Goal: Task Accomplishment & Management: Use online tool/utility

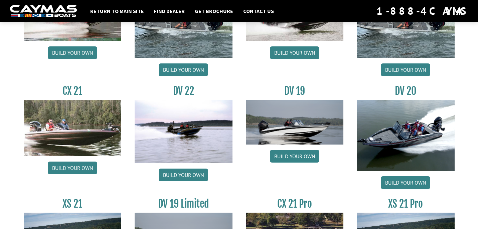
scroll to position [732, 0]
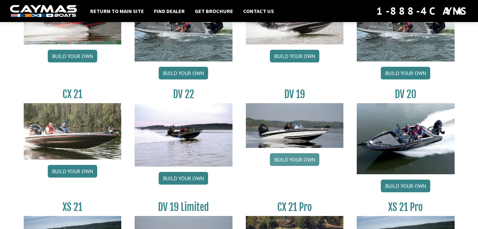
click at [295, 160] on link "Build your own" at bounding box center [294, 159] width 49 height 13
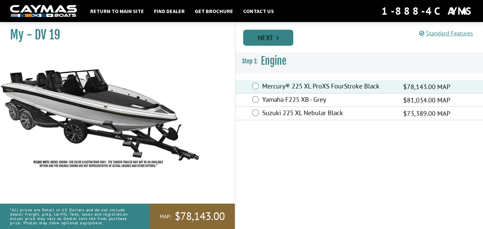
click at [277, 32] on link "Next" at bounding box center [268, 38] width 50 height 16
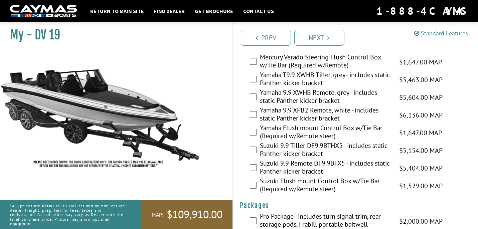
scroll to position [1925, 0]
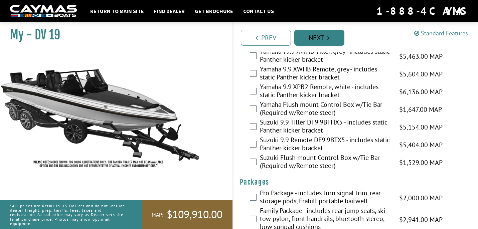
click at [327, 37] on icon "Pagination" at bounding box center [328, 37] width 2 height 7
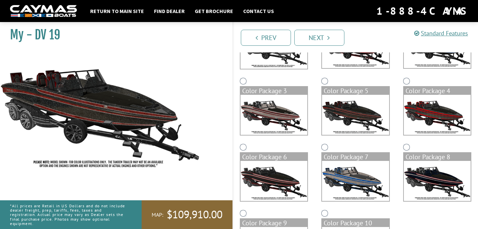
scroll to position [133, 0]
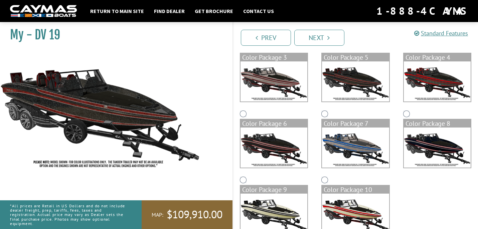
click at [435, 149] on img at bounding box center [436, 147] width 67 height 40
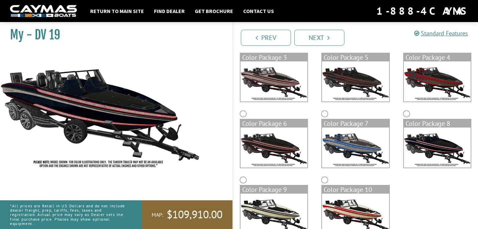
click at [361, 207] on img at bounding box center [355, 214] width 67 height 40
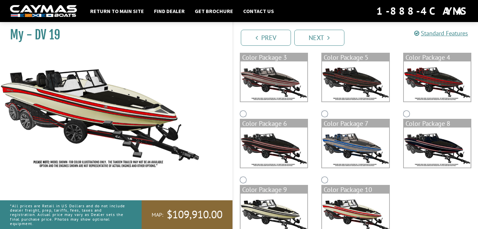
click at [292, 206] on img at bounding box center [273, 214] width 67 height 40
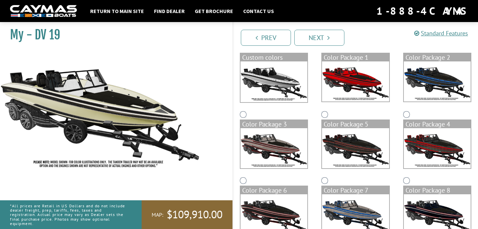
scroll to position [33, 0]
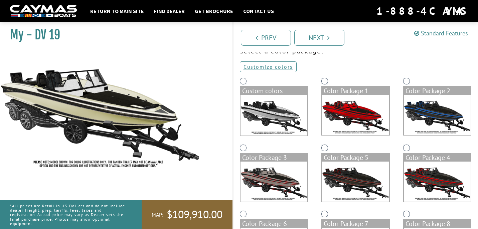
click at [280, 122] on img at bounding box center [273, 115] width 67 height 41
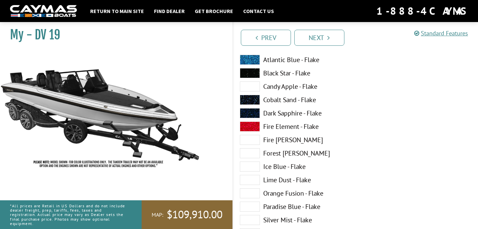
scroll to position [2398, 0]
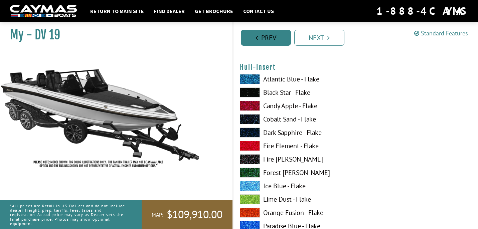
click at [268, 41] on link "Prev" at bounding box center [266, 38] width 50 height 16
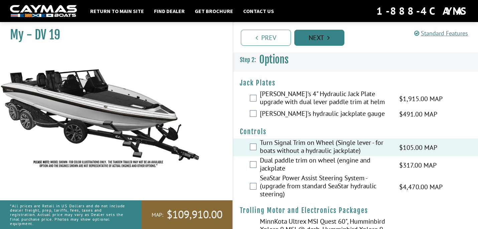
scroll to position [0, 0]
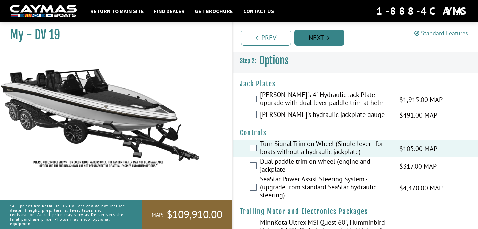
click at [315, 34] on link "Next" at bounding box center [319, 38] width 50 height 16
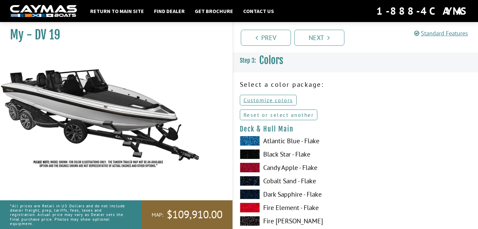
click at [276, 114] on link "Reset or select another" at bounding box center [279, 114] width 78 height 11
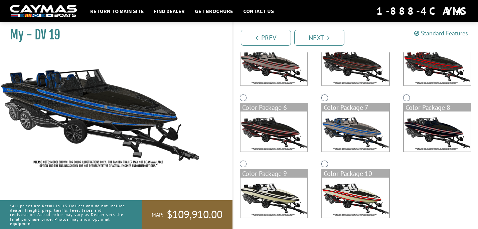
scroll to position [152, 0]
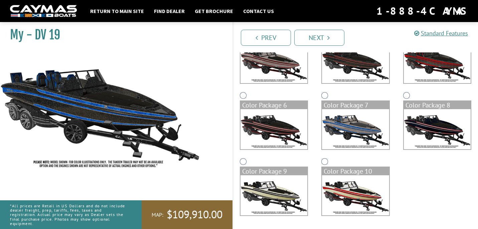
click at [329, 40] on icon "Pagination" at bounding box center [328, 37] width 2 height 7
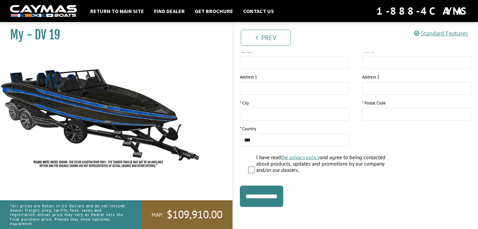
scroll to position [142, 0]
click at [262, 197] on input "**********" at bounding box center [261, 195] width 43 height 21
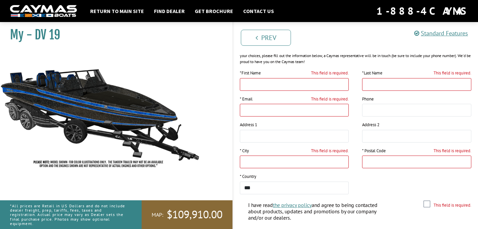
scroll to position [100, 0]
